Goal: Task Accomplishment & Management: Manage account settings

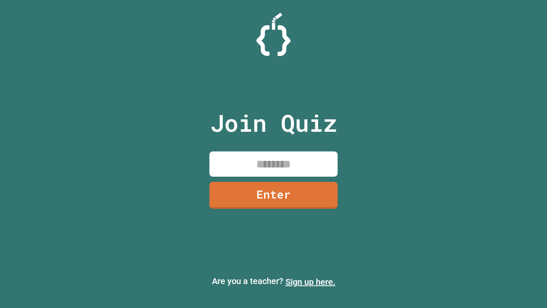
click at [310, 282] on link "Sign up here." at bounding box center [311, 282] width 50 height 10
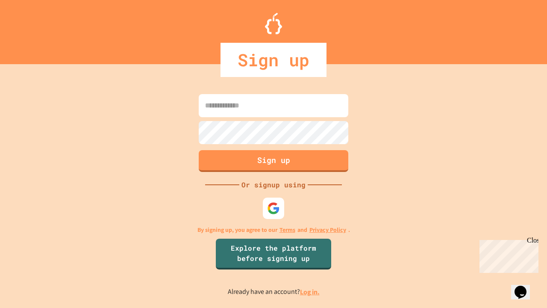
click at [310, 292] on link "Log in." at bounding box center [310, 291] width 20 height 9
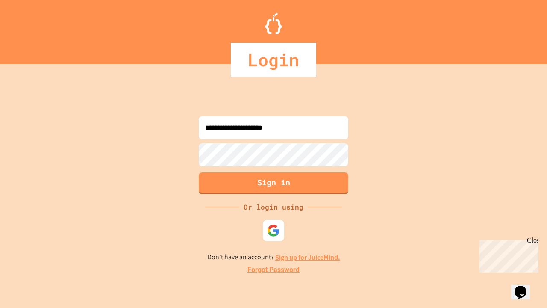
type input "**********"
